Goal: Check status: Check status

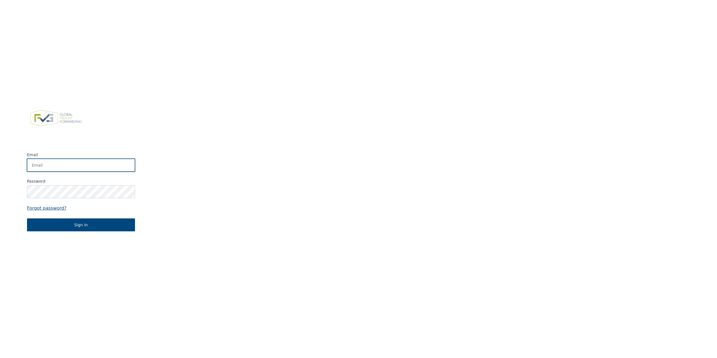
click at [79, 168] on input "Email" at bounding box center [81, 165] width 108 height 13
type input "[EMAIL_ADDRESS][DOMAIN_NAME]"
click at [77, 165] on input "Email" at bounding box center [81, 165] width 108 height 13
type input "[EMAIL_ADDRESS][DOMAIN_NAME]"
click at [27, 218] on button "Sign in" at bounding box center [81, 224] width 108 height 13
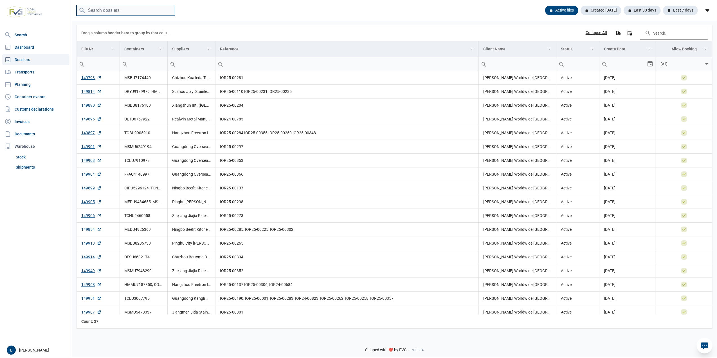
click at [135, 10] on input "search" at bounding box center [126, 10] width 98 height 11
paste input "FFAU2353930"
type input "FFAU2353930"
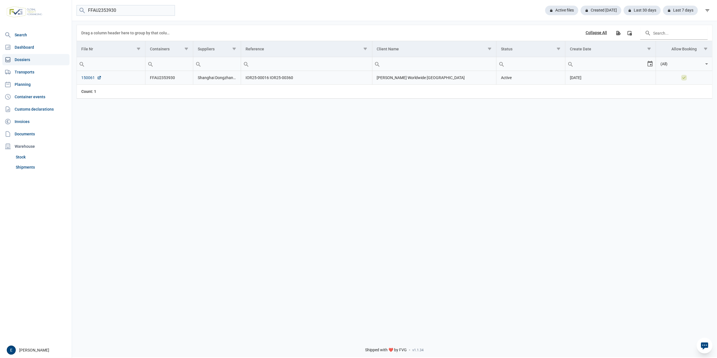
click at [89, 80] on link "150061" at bounding box center [91, 78] width 20 height 6
